Goal: Information Seeking & Learning: Learn about a topic

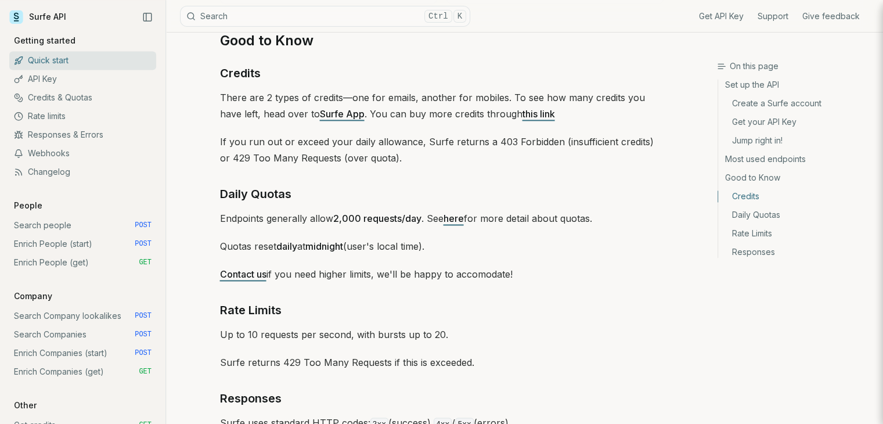
scroll to position [1626, 0]
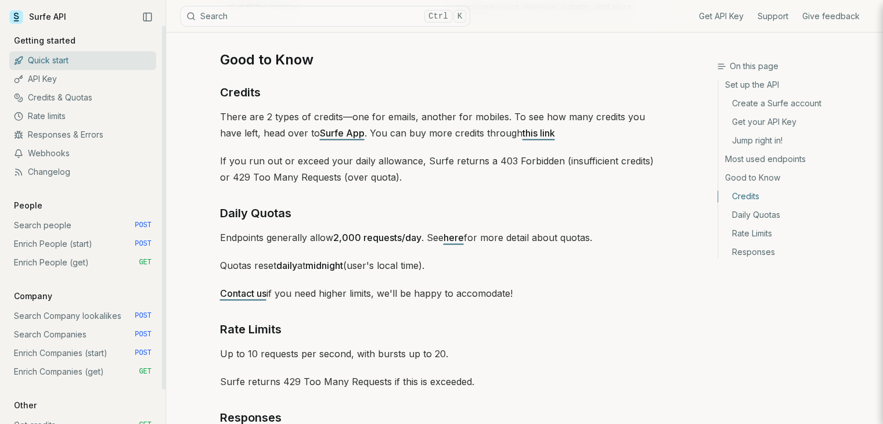
click at [48, 229] on link "Search people POST" at bounding box center [82, 225] width 147 height 19
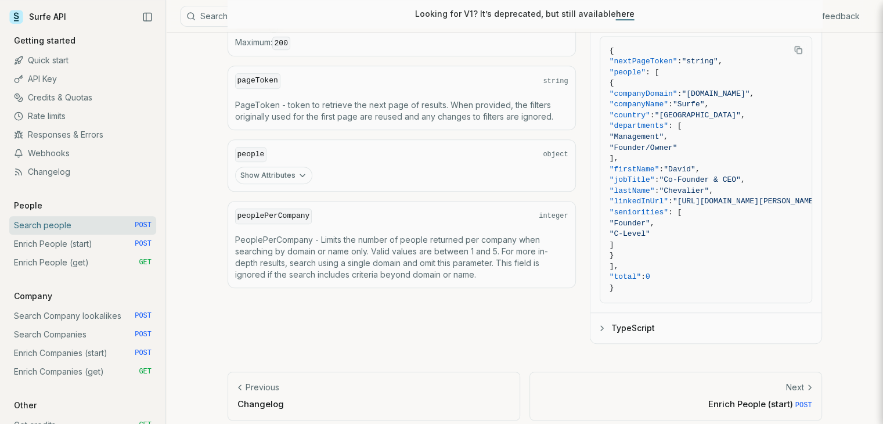
scroll to position [656, 0]
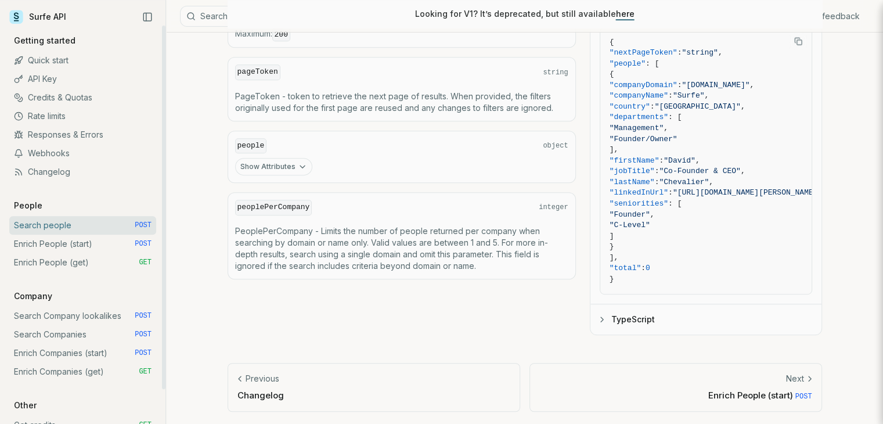
click at [58, 100] on link "Credits & Quotas" at bounding box center [82, 97] width 147 height 19
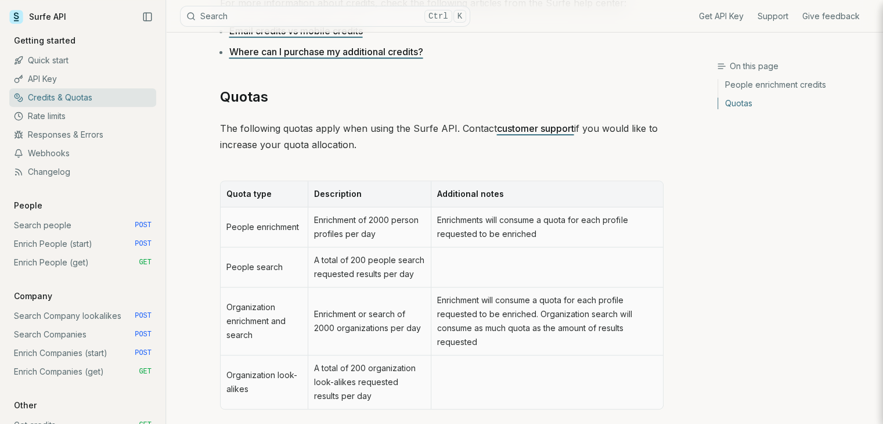
scroll to position [523, 0]
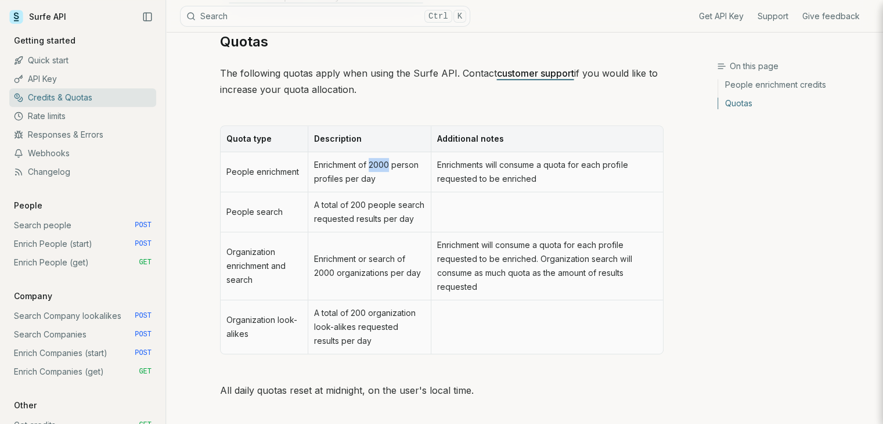
drag, startPoint x: 369, startPoint y: 164, endPoint x: 391, endPoint y: 163, distance: 21.5
click at [391, 163] on td "Enrichment of 2000 person profiles per day" at bounding box center [369, 172] width 123 height 40
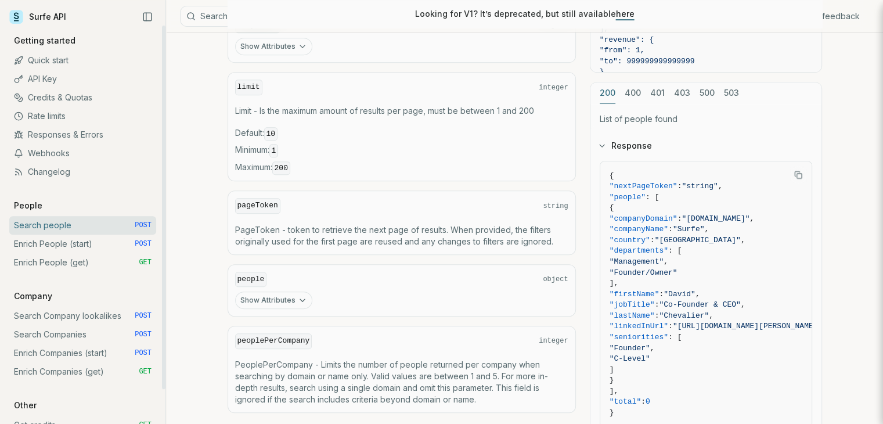
scroll to position [656, 0]
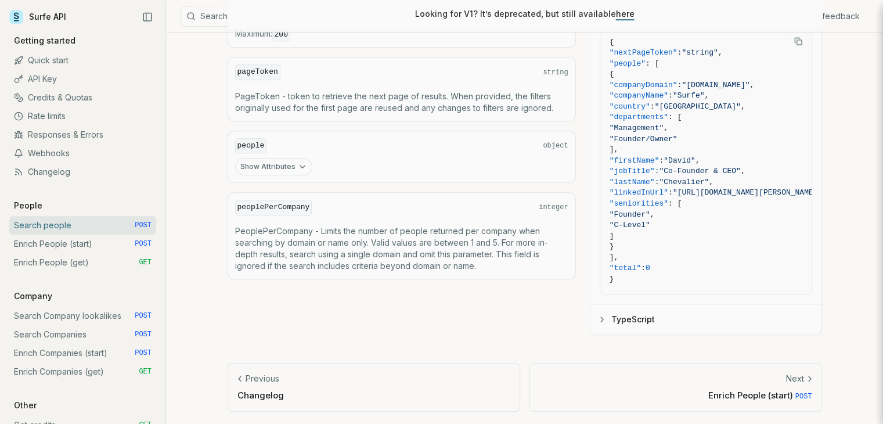
scroll to position [1626, 0]
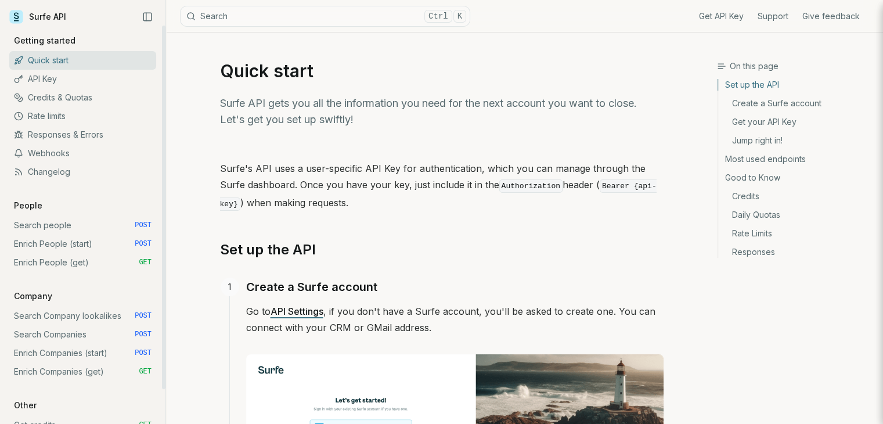
click at [36, 102] on link "Credits & Quotas" at bounding box center [82, 97] width 147 height 19
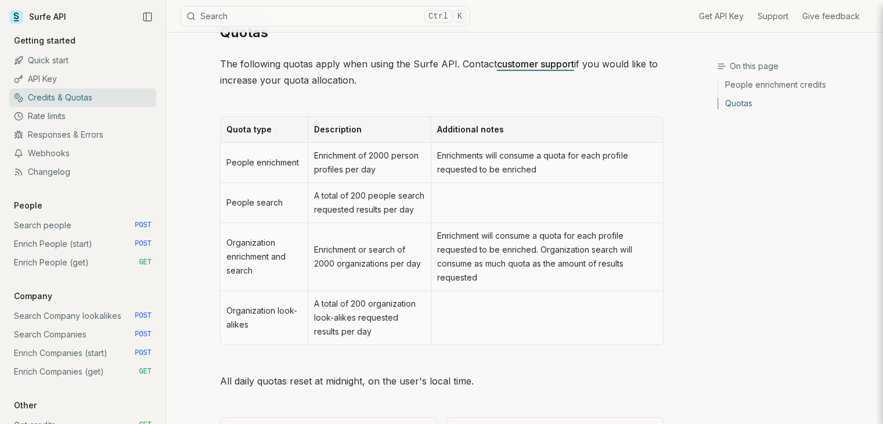
scroll to position [581, 0]
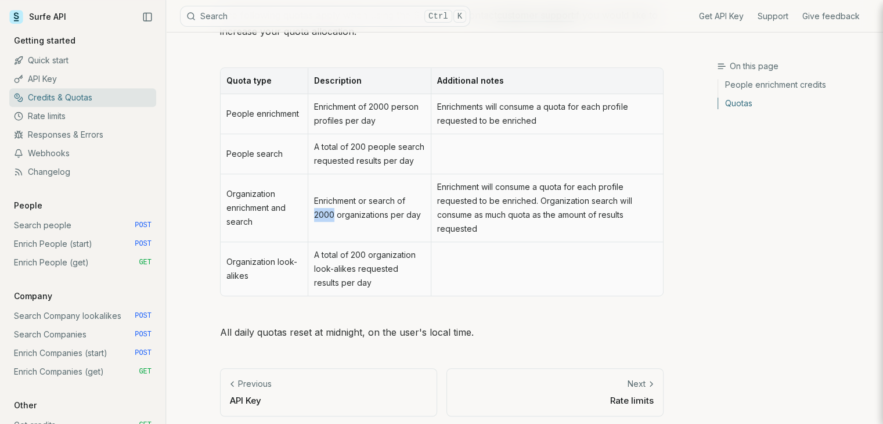
drag, startPoint x: 335, startPoint y: 214, endPoint x: 312, endPoint y: 213, distance: 22.7
click at [312, 213] on td "Enrichment or search of 2000 organizations per day" at bounding box center [369, 208] width 123 height 68
drag, startPoint x: 371, startPoint y: 106, endPoint x: 401, endPoint y: 105, distance: 29.6
click at [401, 105] on td "Enrichment of 2000 person profiles per day" at bounding box center [369, 114] width 123 height 40
click at [394, 124] on td "Enrichment of 2000 person profiles per day" at bounding box center [369, 114] width 123 height 40
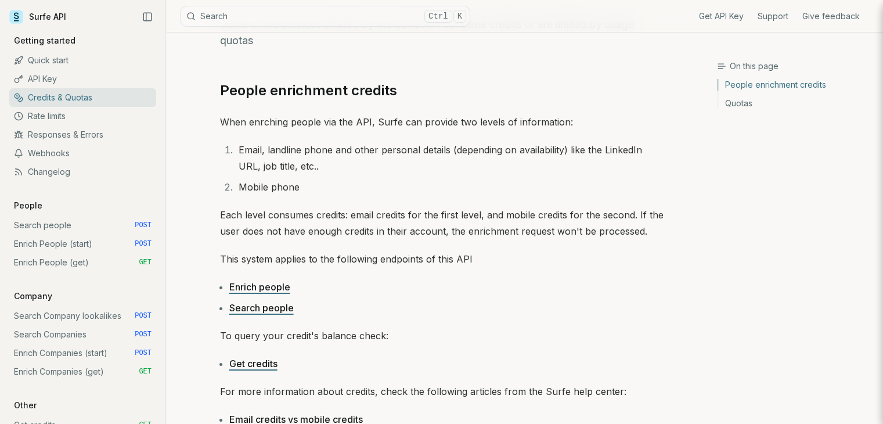
scroll to position [58, 0]
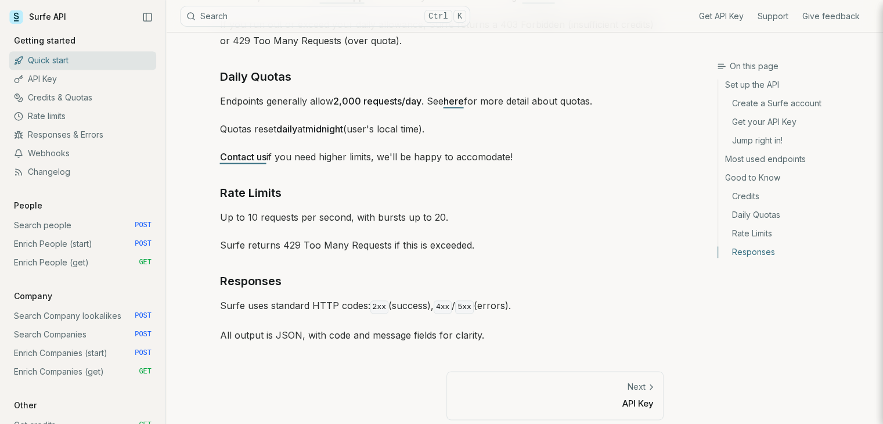
scroll to position [1767, 0]
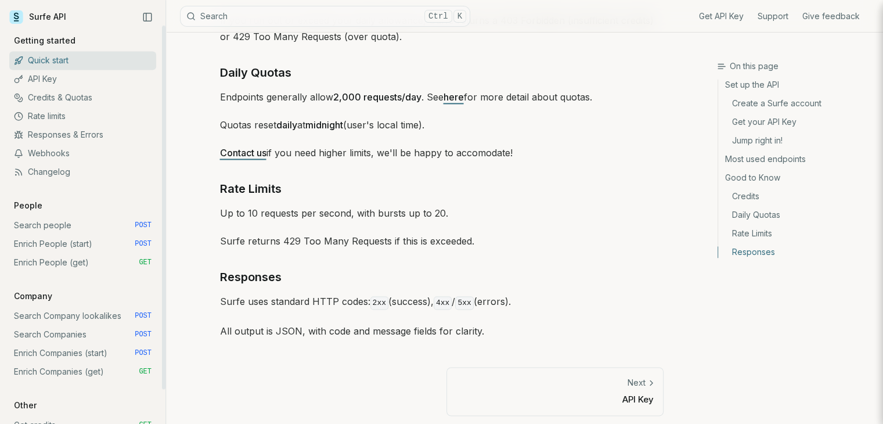
click at [55, 319] on link "Search Company lookalikes POST" at bounding box center [82, 316] width 147 height 19
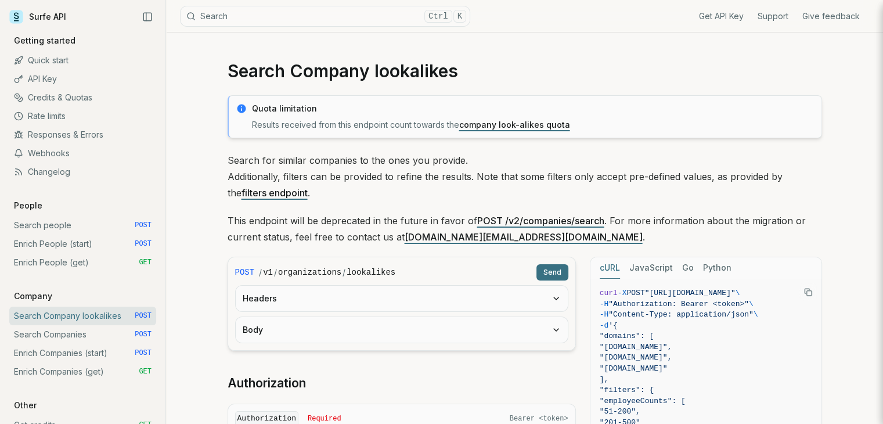
click at [330, 304] on button "Headers" at bounding box center [402, 299] width 332 height 26
click at [299, 340] on input "******" at bounding box center [402, 343] width 318 height 21
click at [407, 308] on button "Headers" at bounding box center [402, 299] width 332 height 26
click at [390, 347] on form "POST / v1 / organizations / lookalikes Send Headers Body" at bounding box center [402, 304] width 348 height 94
click at [387, 334] on button "Body" at bounding box center [402, 330] width 332 height 26
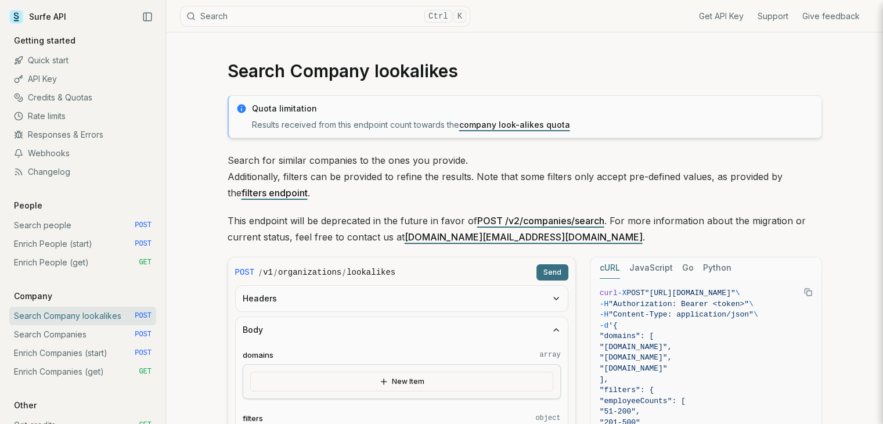
click at [391, 335] on button "Body" at bounding box center [402, 330] width 332 height 26
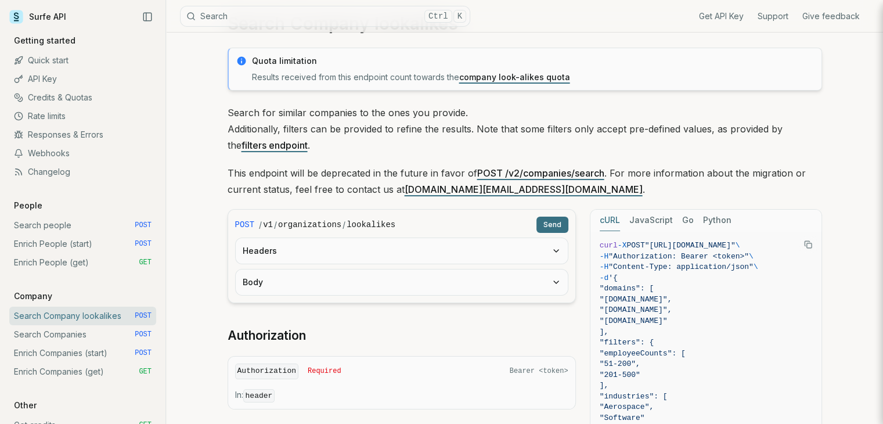
scroll to position [116, 0]
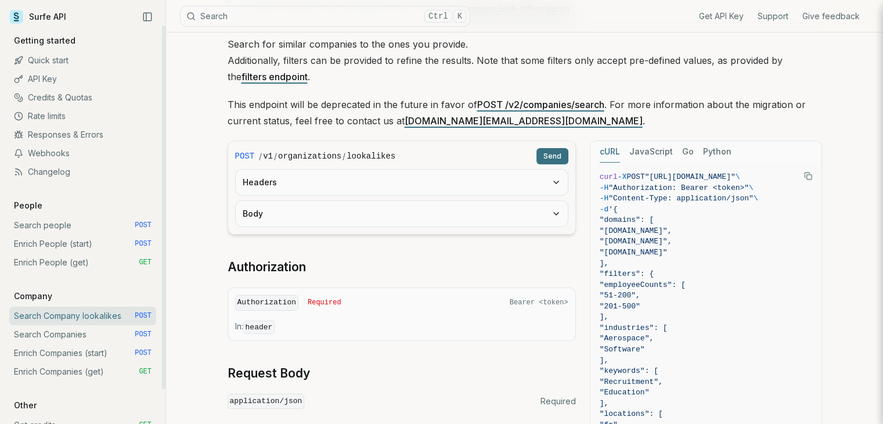
click at [55, 336] on link "Search Companies POST" at bounding box center [82, 334] width 147 height 19
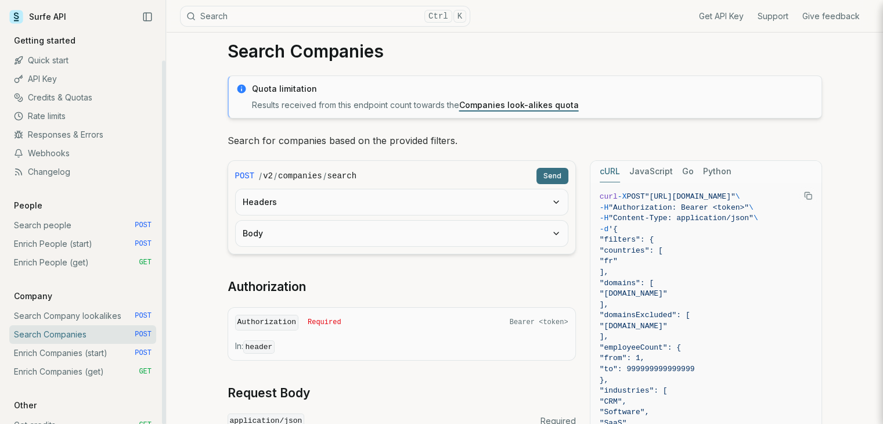
scroll to position [38, 0]
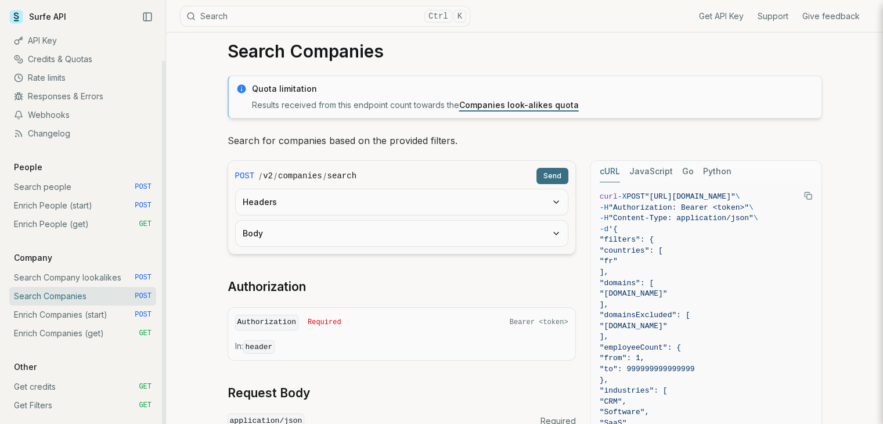
click at [69, 388] on link "Get credits GET" at bounding box center [82, 387] width 147 height 19
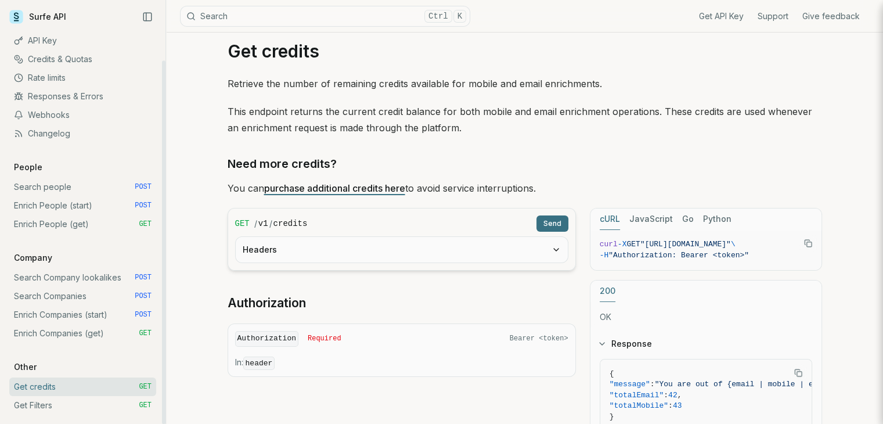
scroll to position [116, 0]
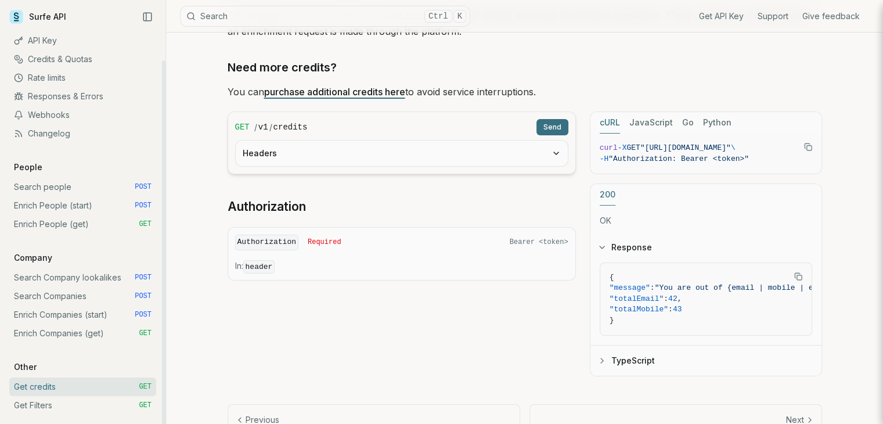
click at [60, 402] on link "Get Filters GET" at bounding box center [82, 405] width 147 height 19
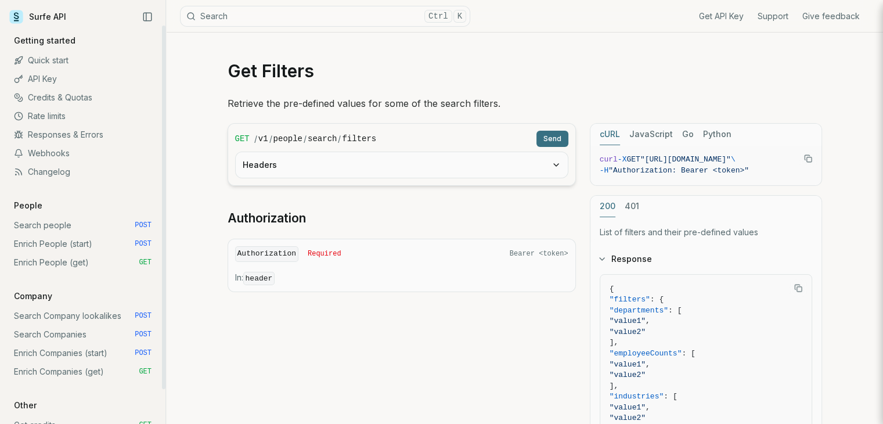
click at [63, 146] on link "Webhooks" at bounding box center [82, 153] width 147 height 19
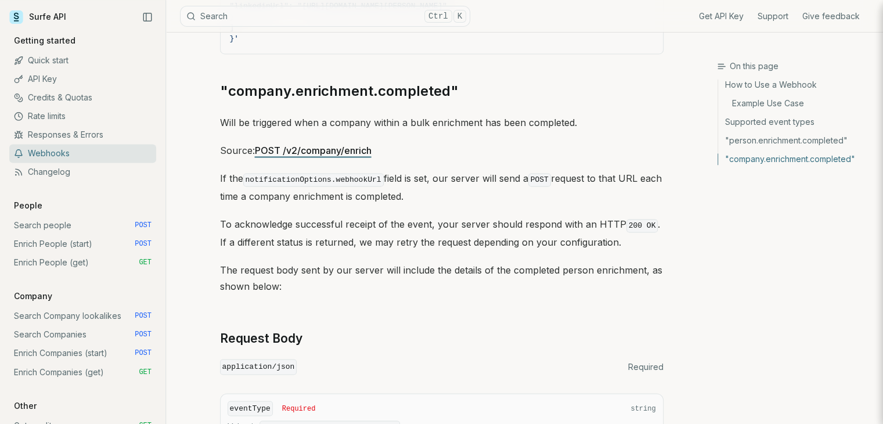
scroll to position [1846, 0]
click at [58, 172] on link "Changelog" at bounding box center [82, 172] width 147 height 19
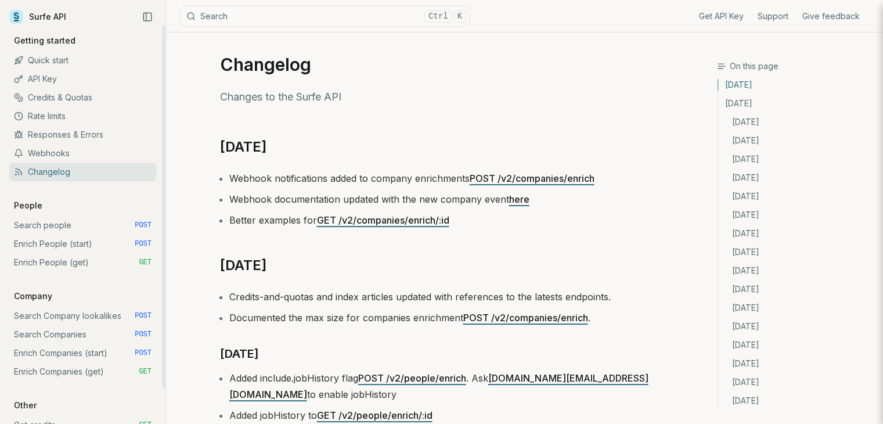
scroll to position [3, 0]
